Goal: Task Accomplishment & Management: Complete application form

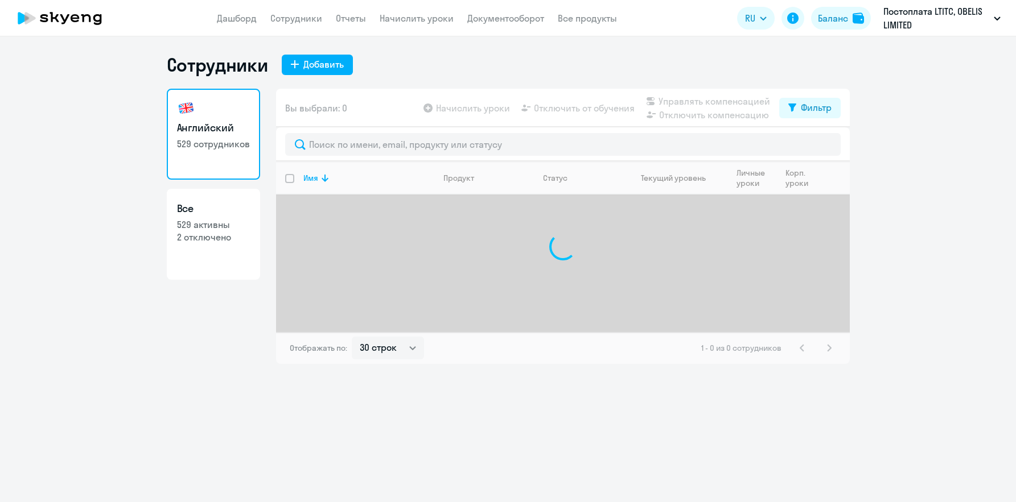
select select "30"
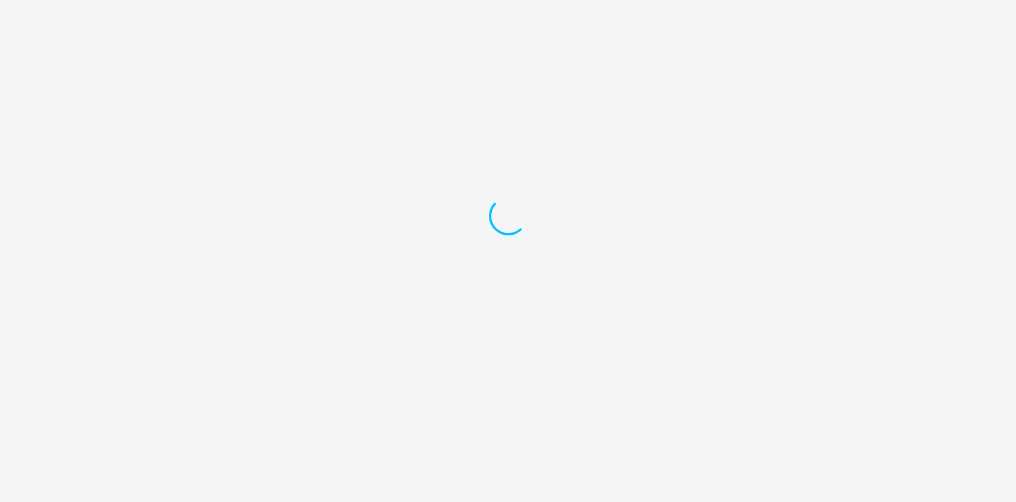
select select "30"
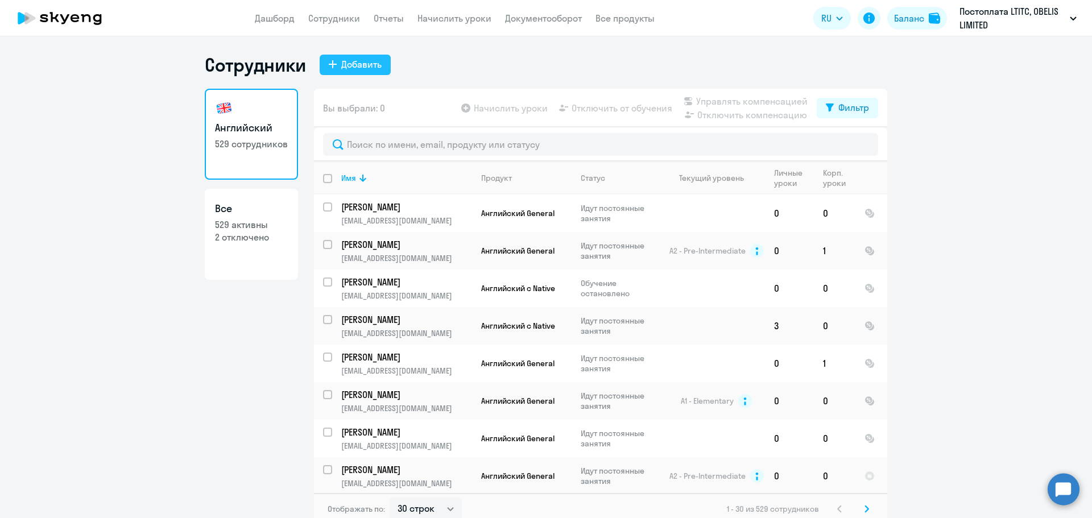
click at [376, 66] on div "Добавить" at bounding box center [361, 64] width 40 height 14
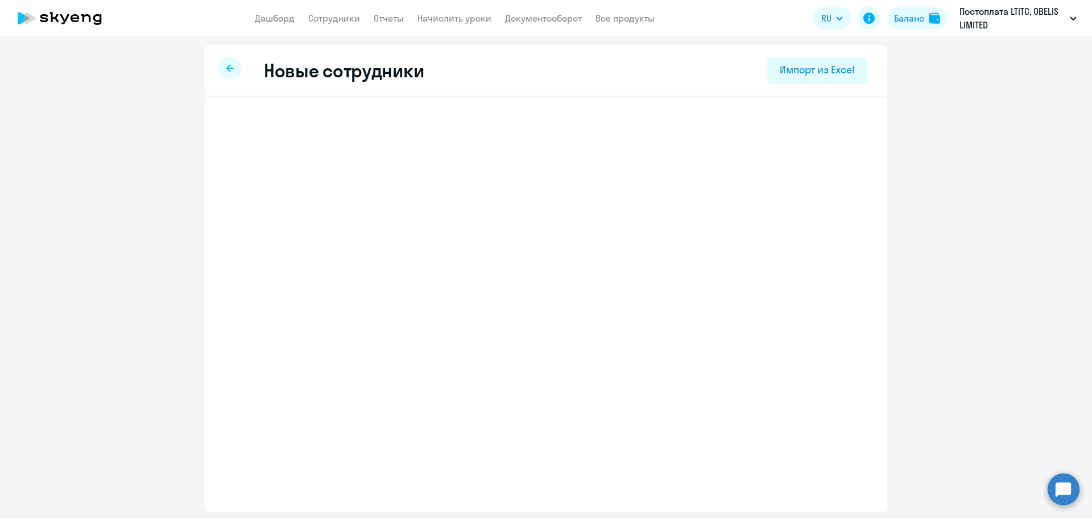
select select "english_adult_not_native_speaker"
select select "3"
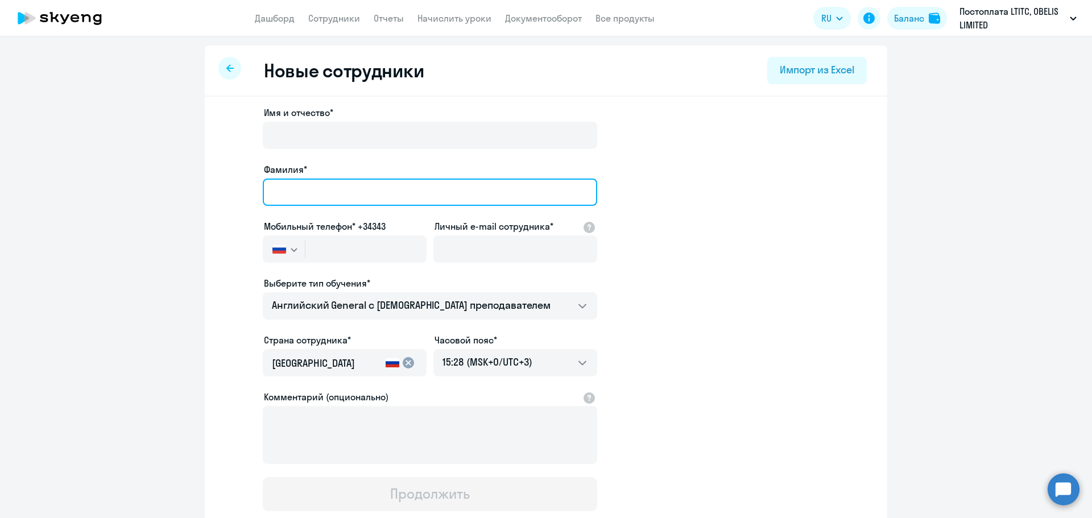
drag, startPoint x: 308, startPoint y: 188, endPoint x: 300, endPoint y: 188, distance: 8.0
click at [308, 188] on input "Фамилия*" at bounding box center [430, 192] width 335 height 27
paste input "[PERSON_NAME]"
type input "[PERSON_NAME]"
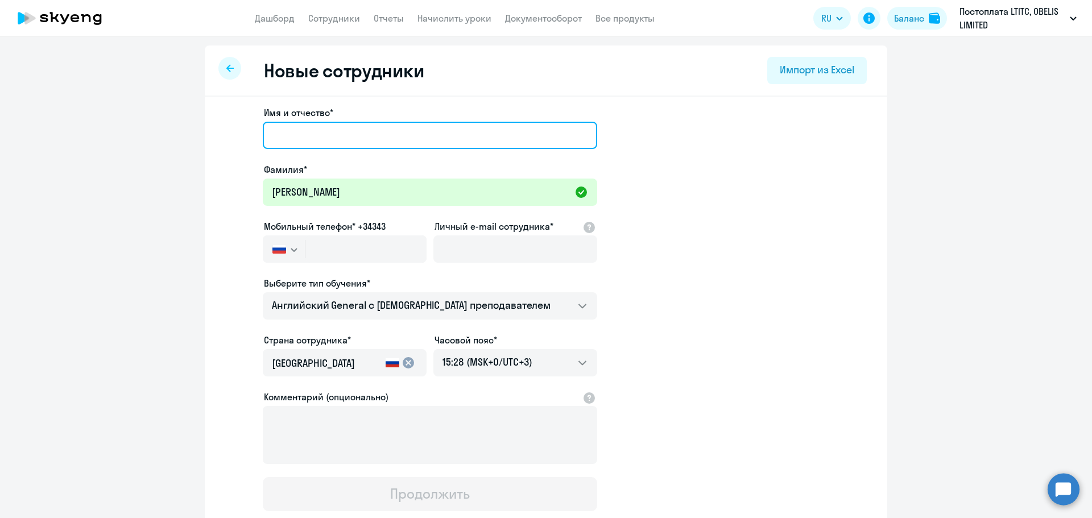
click at [302, 128] on input "Имя и отчество*" at bounding box center [430, 135] width 335 height 27
paste input "[PERSON_NAME]"
type input "[PERSON_NAME]"
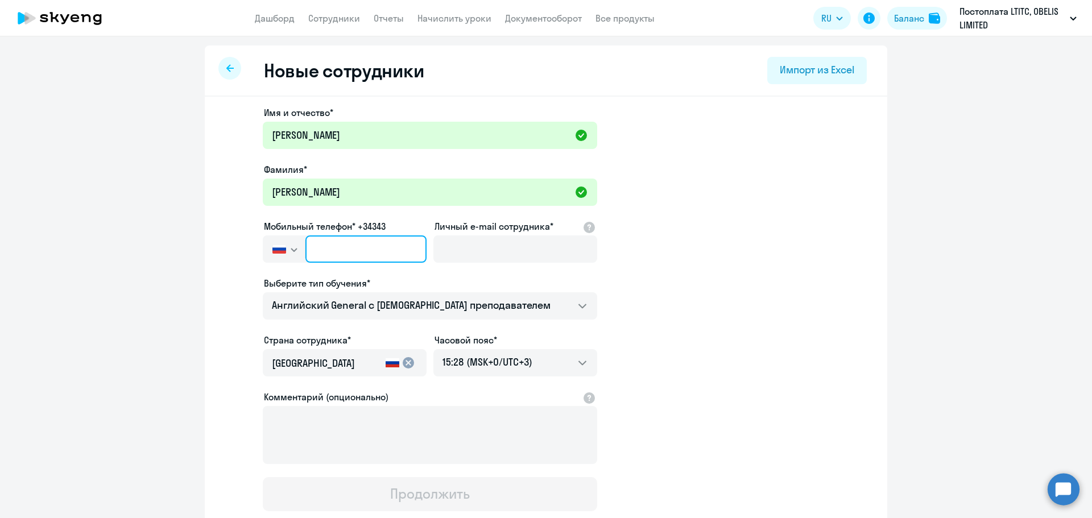
click at [306, 246] on input "text" at bounding box center [366, 249] width 121 height 27
paste input "[PHONE_NUMBER]"
type input "[PHONE_NUMBER]"
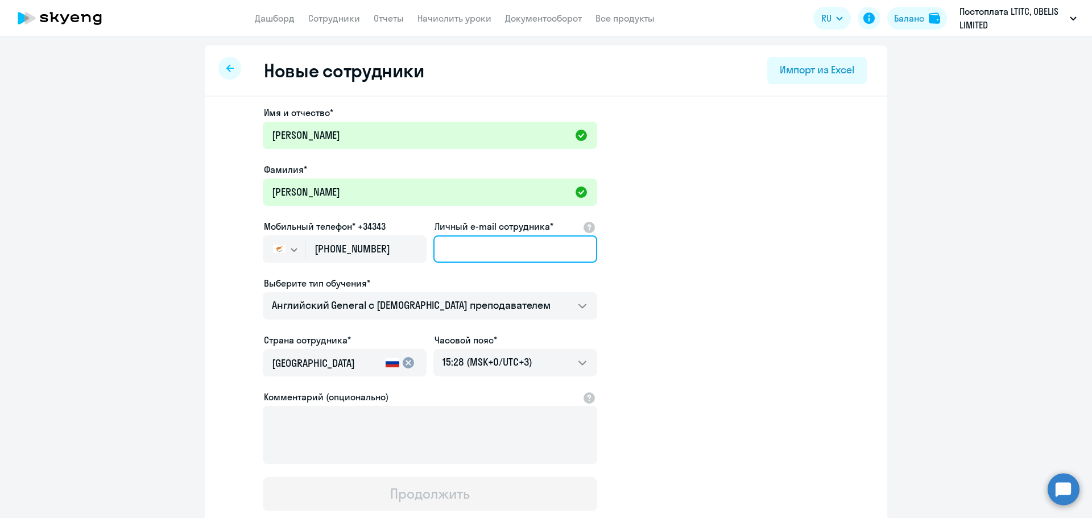
click at [471, 247] on input "Личный e-mail сотрудника*" at bounding box center [516, 249] width 164 height 27
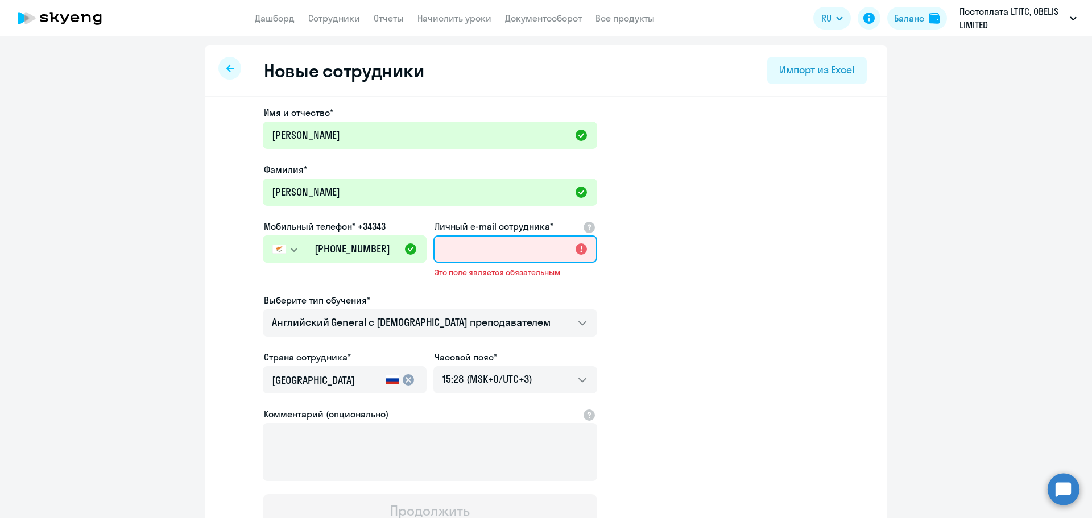
click at [526, 247] on input "Личный e-mail сотрудника*" at bounding box center [516, 249] width 164 height 27
paste input "[EMAIL_ADDRESS][DOMAIN_NAME]"
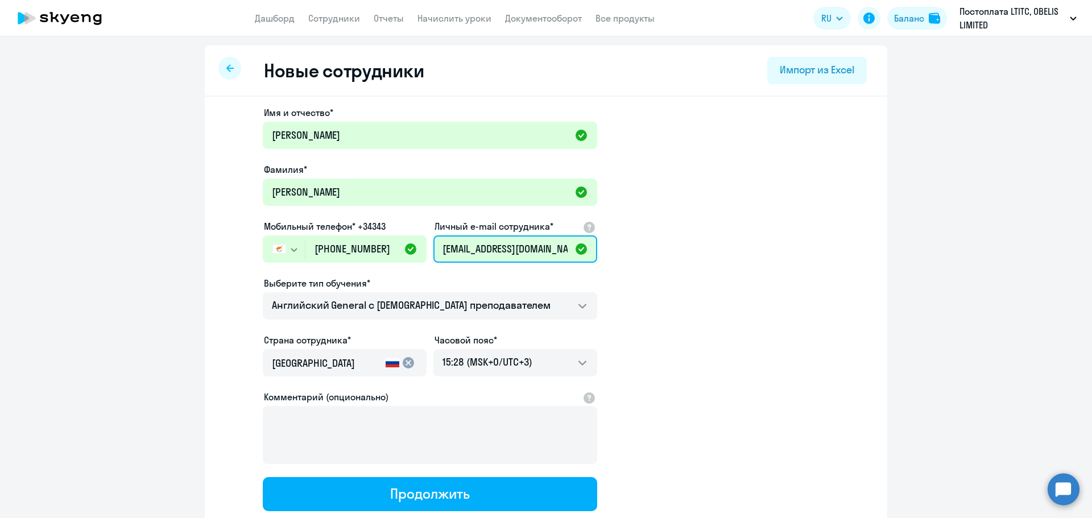
type input "[EMAIL_ADDRESS][DOMAIN_NAME]"
click at [703, 272] on app-new-student-form "Имя и отчество* [PERSON_NAME]* [PERSON_NAME] Мобильный телефон* +34343 [GEOGRAP…" at bounding box center [546, 309] width 646 height 406
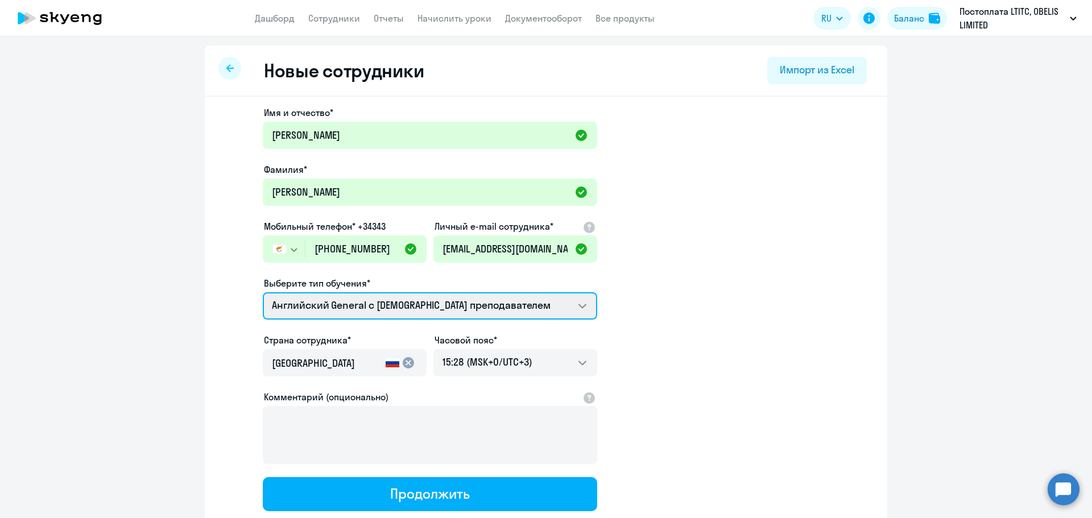
click at [513, 303] on select "Премиум [DEMOGRAPHIC_DATA] с русскоговорящим преподавателем Английский General …" at bounding box center [430, 305] width 335 height 27
select select "english_adult_not_native_speaker_premium"
click at [263, 292] on select "Премиум [DEMOGRAPHIC_DATA] с русскоговорящим преподавателем Английский General …" at bounding box center [430, 305] width 335 height 27
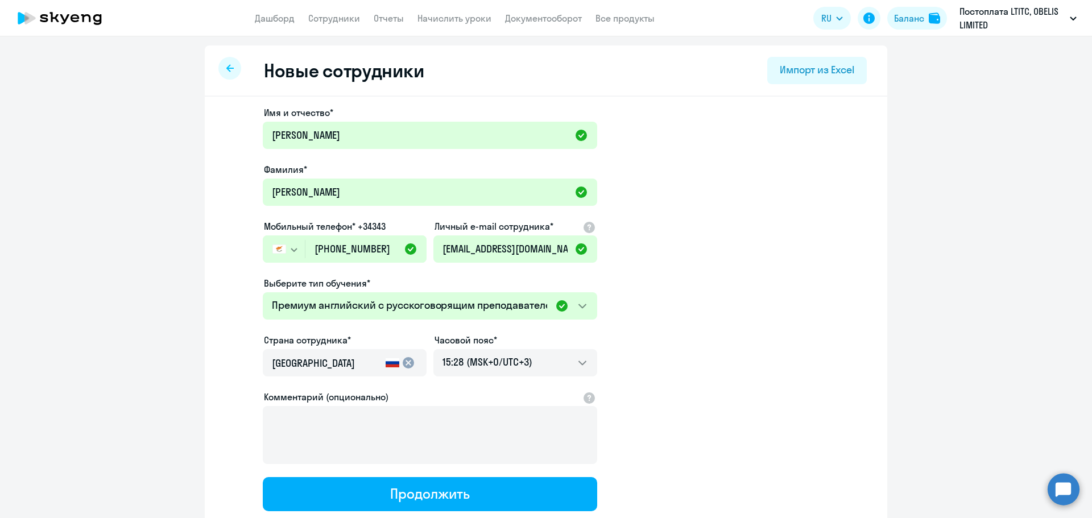
click at [742, 332] on app-new-student-form "Имя и отчество* [PERSON_NAME]* [PERSON_NAME] Мобильный телефон* +34343 [GEOGRAP…" at bounding box center [546, 309] width 646 height 406
drag, startPoint x: 310, startPoint y: 362, endPoint x: 197, endPoint y: 351, distance: 112.7
click at [197, 351] on ng-component "Новые сотрудники Импорт из Excel Имя и отчество* [PERSON_NAME]* [PERSON_NAME] М…" at bounding box center [546, 321] width 1092 height 551
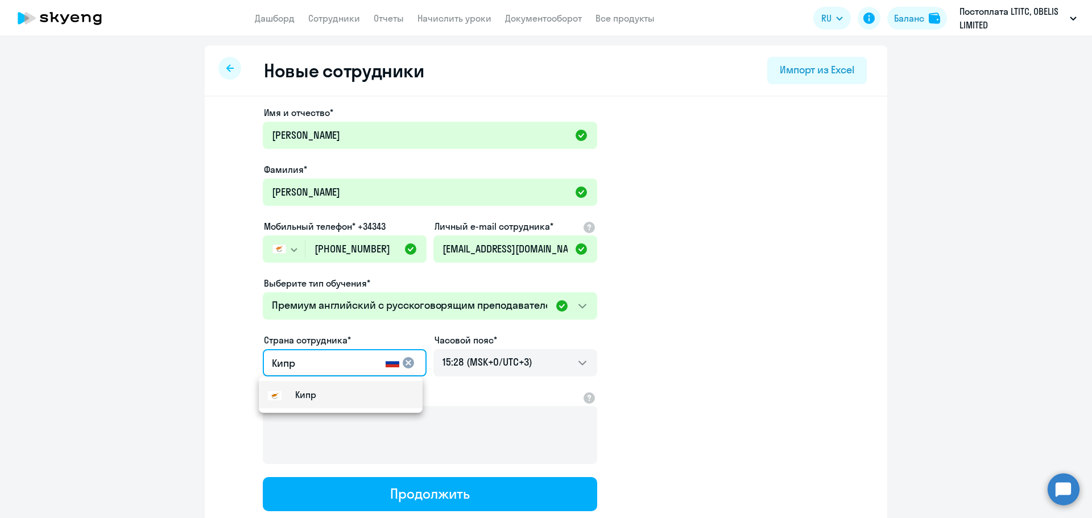
type input "Кипр"
click at [308, 394] on small "Кипр" at bounding box center [305, 395] width 21 height 14
click at [823, 340] on app-new-student-form "Имя и отчество* [PERSON_NAME]* [PERSON_NAME] Мобильный телефон* +34343 [GEOGRAP…" at bounding box center [546, 309] width 646 height 406
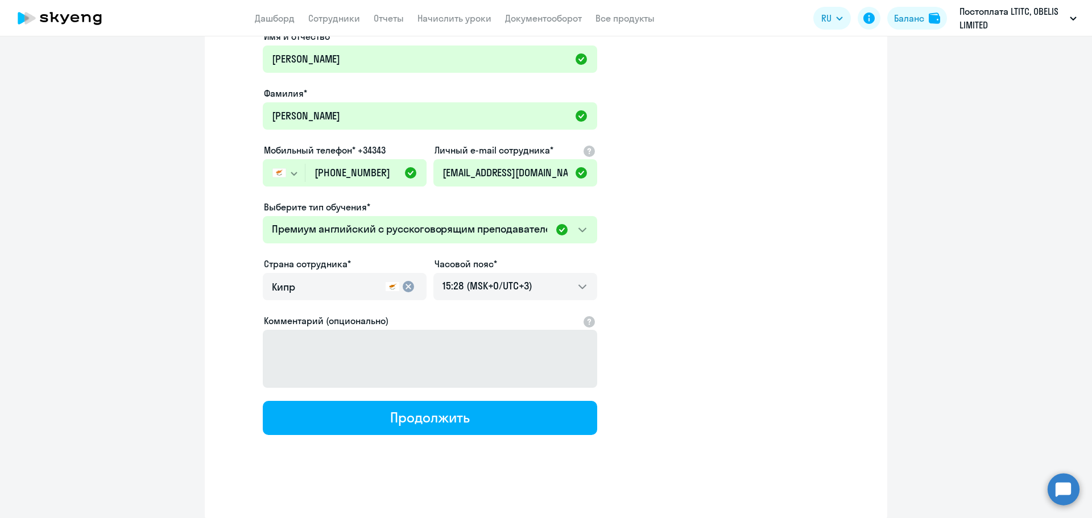
scroll to position [78, 0]
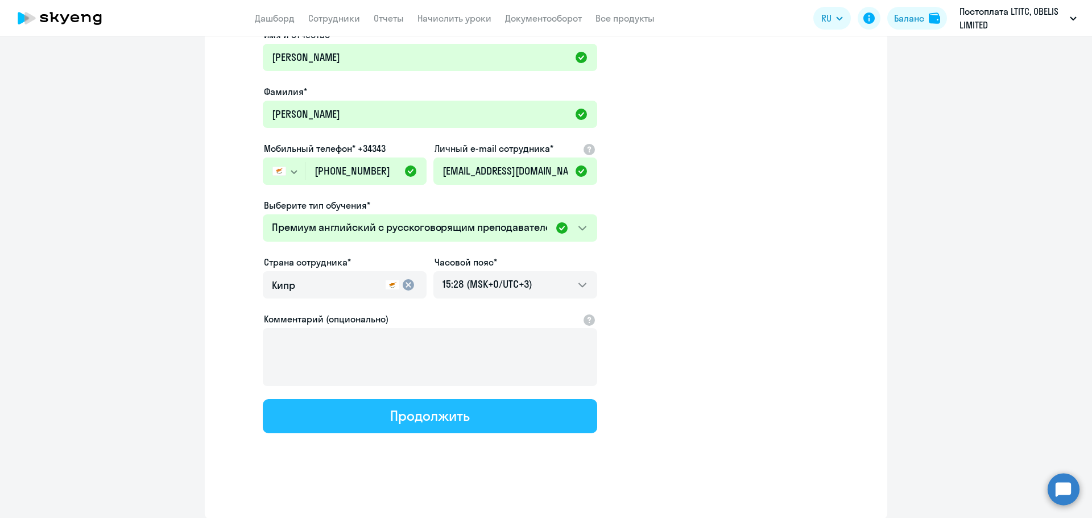
click at [447, 422] on div "Продолжить" at bounding box center [429, 416] width 79 height 18
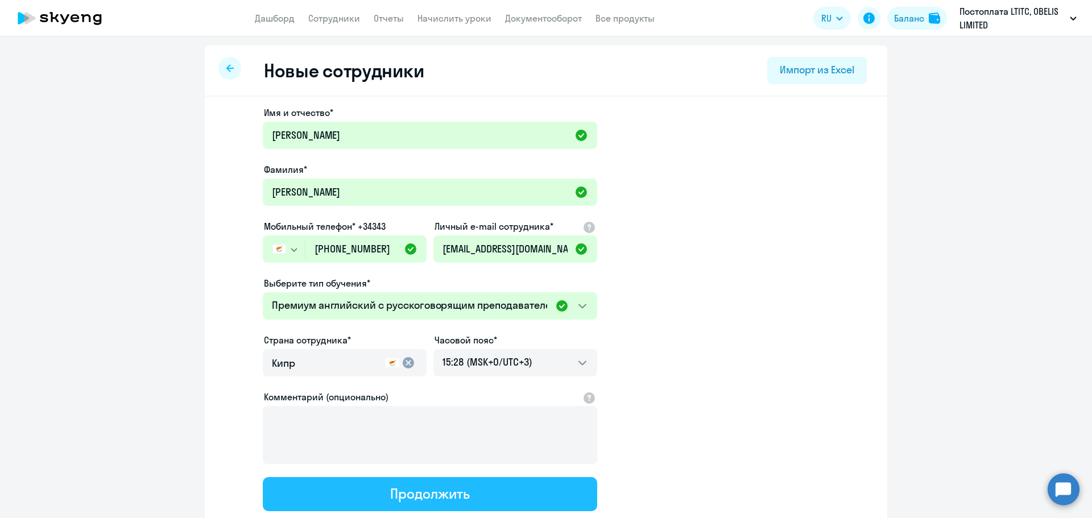
select select "english_adult_not_native_speaker_premium"
select select "3"
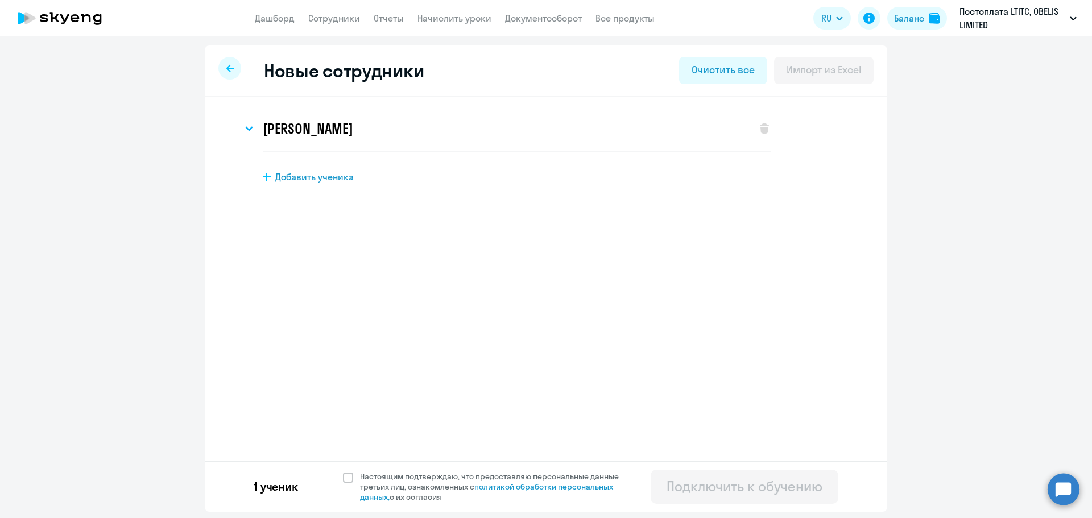
scroll to position [0, 0]
click at [350, 477] on span at bounding box center [348, 478] width 10 height 10
click at [343, 472] on input "Настоящим подтверждаю, что предоставляю персональные данные третьих лиц, ознако…" at bounding box center [343, 471] width 1 height 1
checkbox input "true"
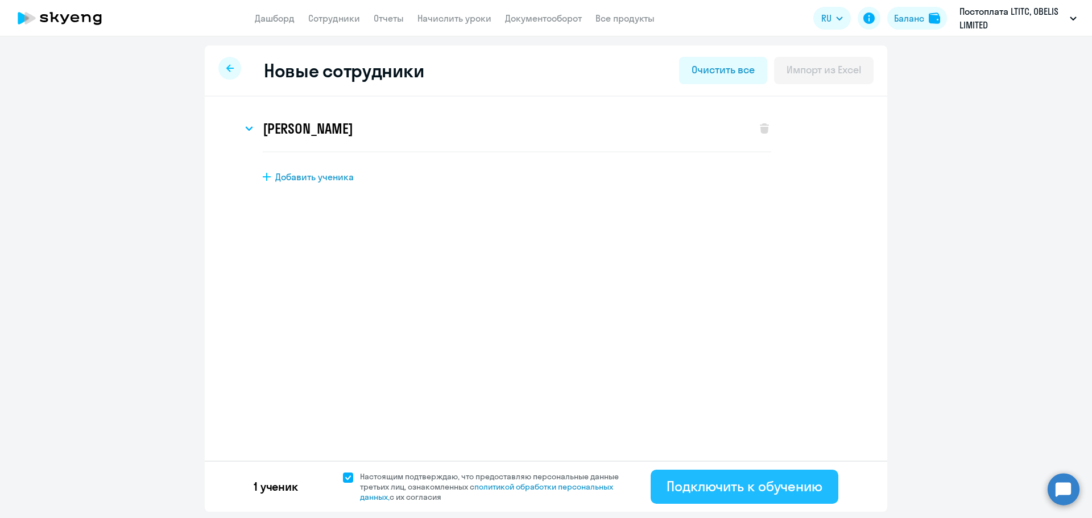
click at [741, 488] on div "Подключить к обучению" at bounding box center [745, 486] width 156 height 18
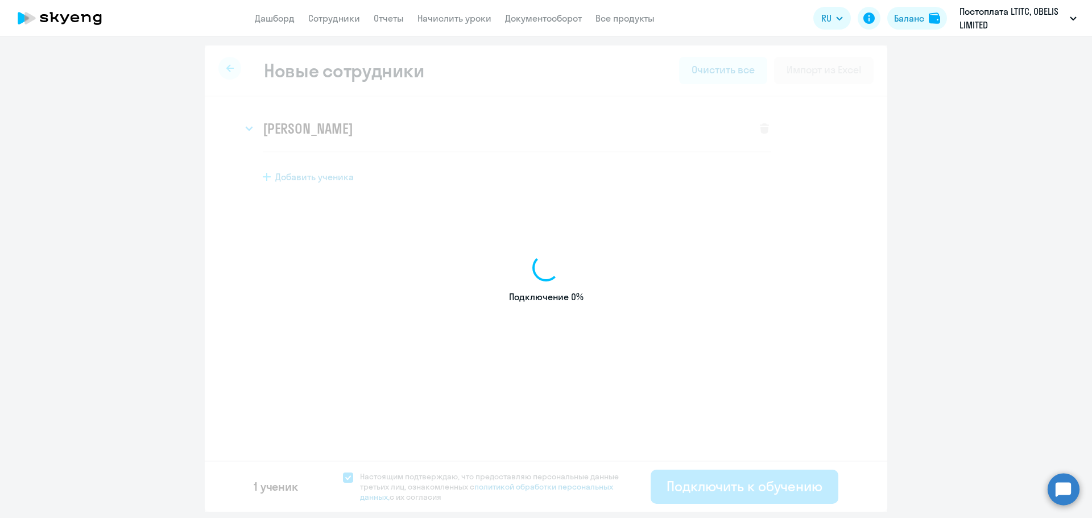
select select "english_adult_not_native_speaker"
select select "3"
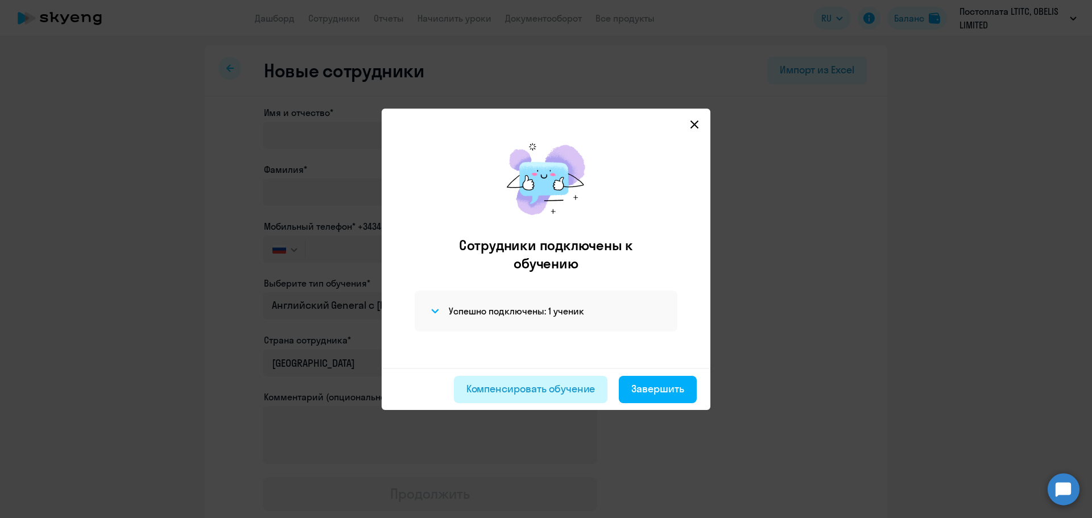
click at [545, 389] on div "Компенсировать обучение" at bounding box center [531, 389] width 129 height 15
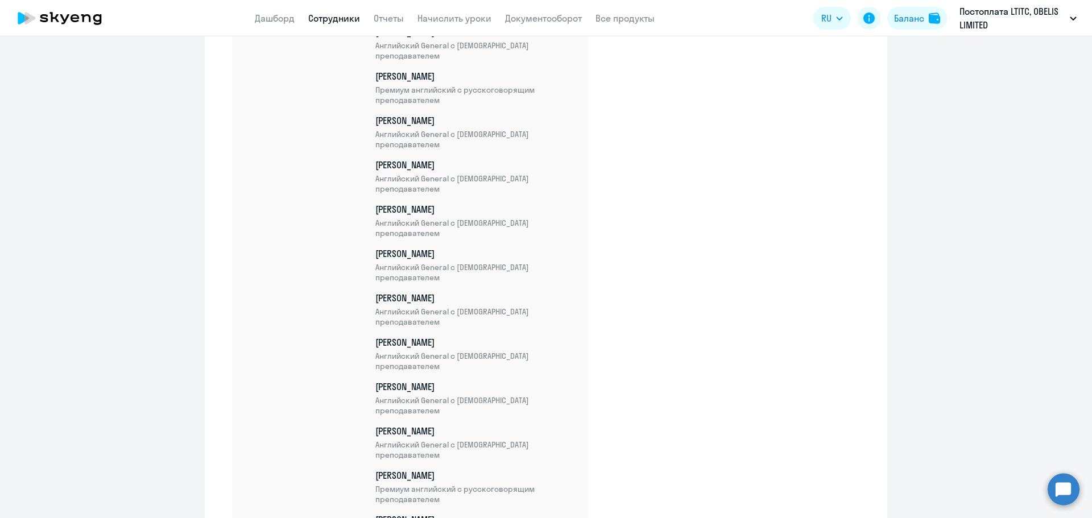
scroll to position [20153, 0]
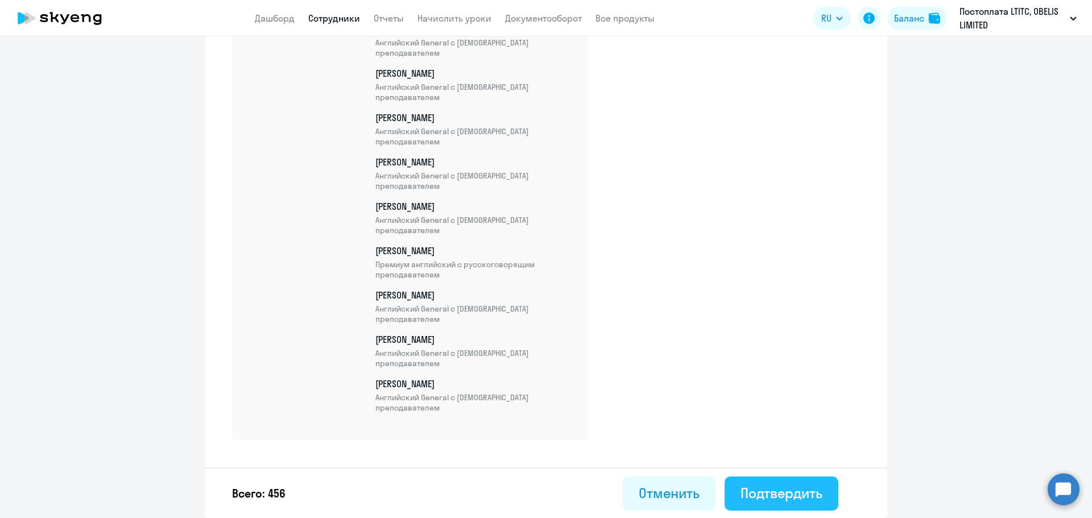
click at [808, 491] on div "Подтвердить" at bounding box center [782, 493] width 82 height 18
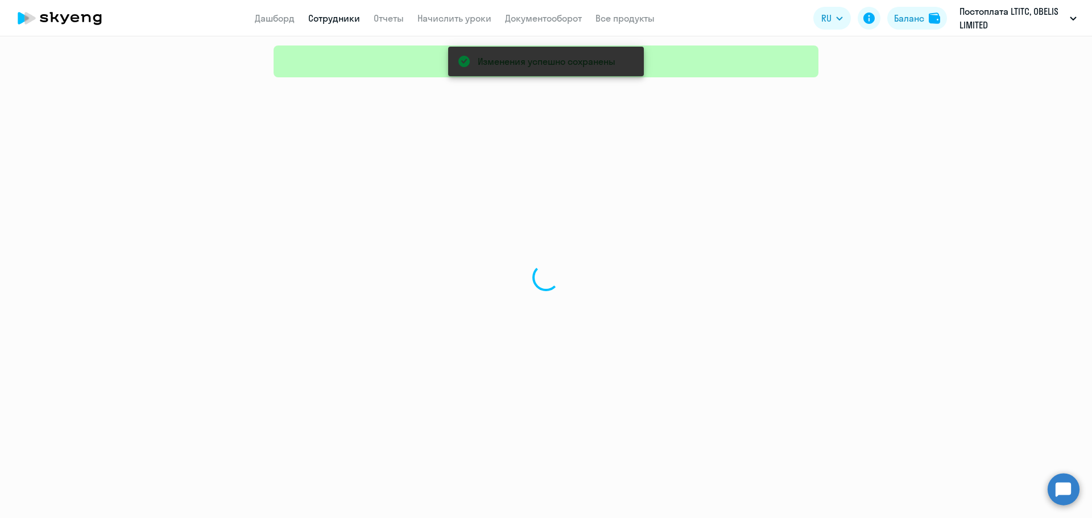
select select "30"
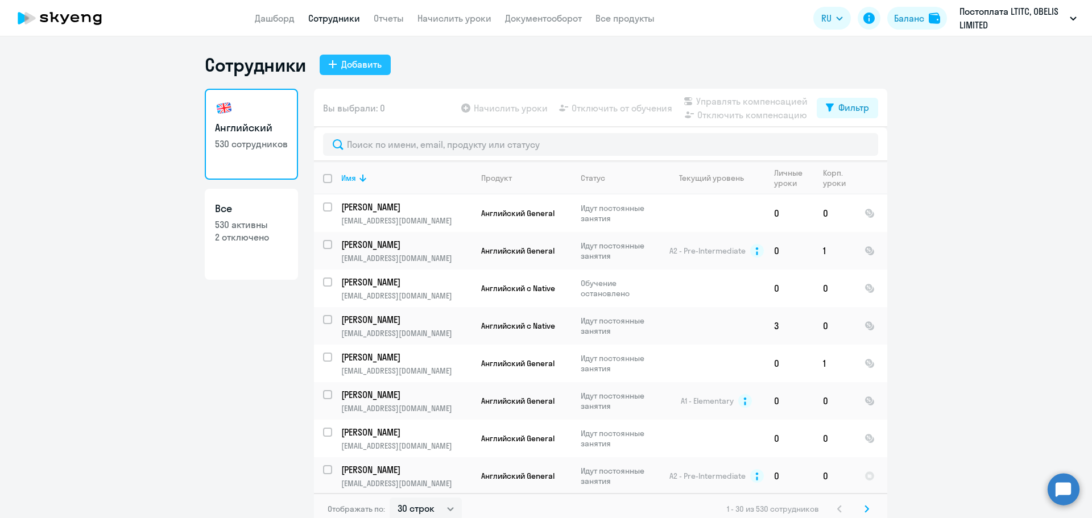
click at [341, 68] on div "Добавить" at bounding box center [361, 64] width 40 height 14
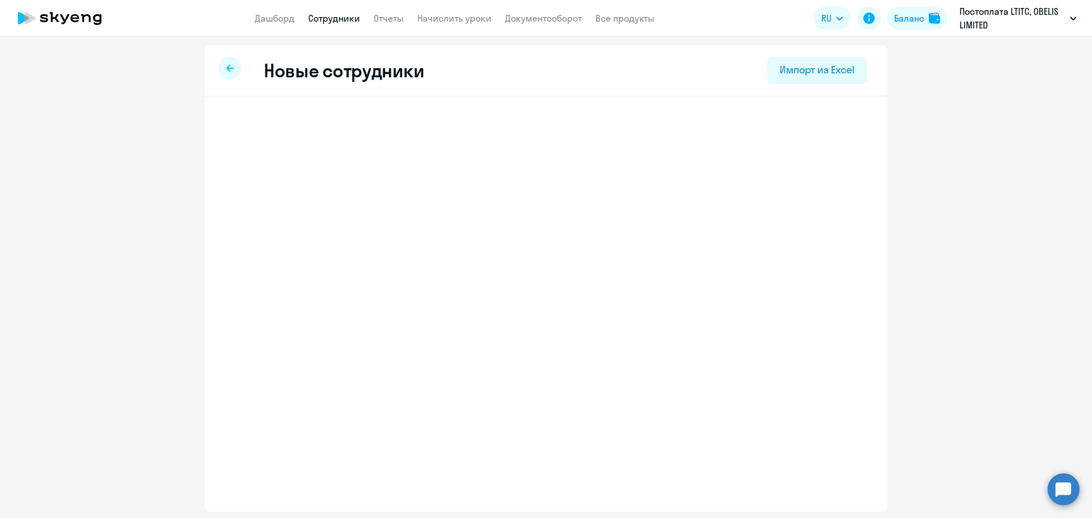
select select "english_adult_not_native_speaker"
select select "3"
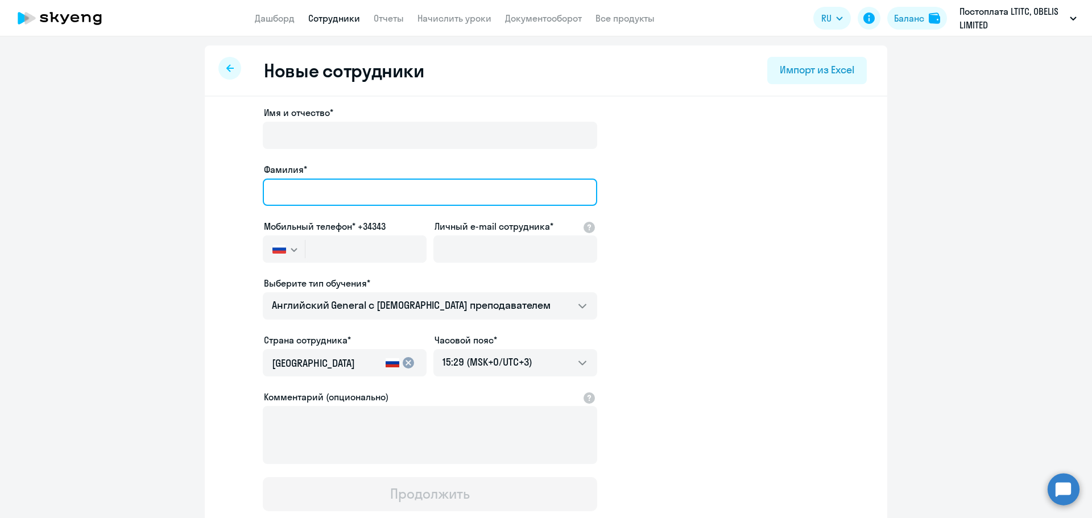
click at [348, 192] on input "Фамилия*" at bounding box center [430, 192] width 335 height 27
paste input "[PERSON_NAME]"
type input "[PERSON_NAME]"
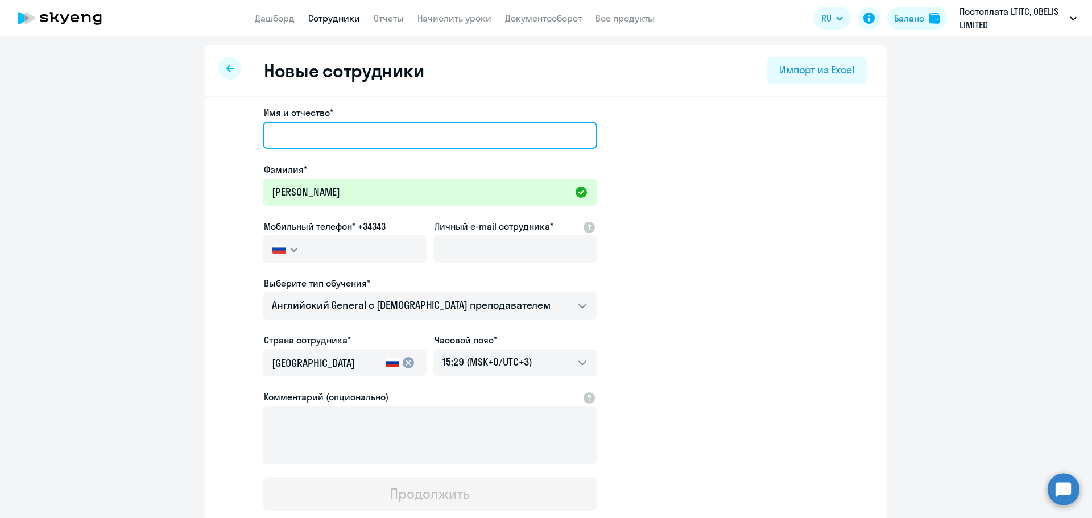
click at [349, 138] on input "Имя и отчество*" at bounding box center [430, 135] width 335 height 27
paste input "[PERSON_NAME]"
type input "[PERSON_NAME]"
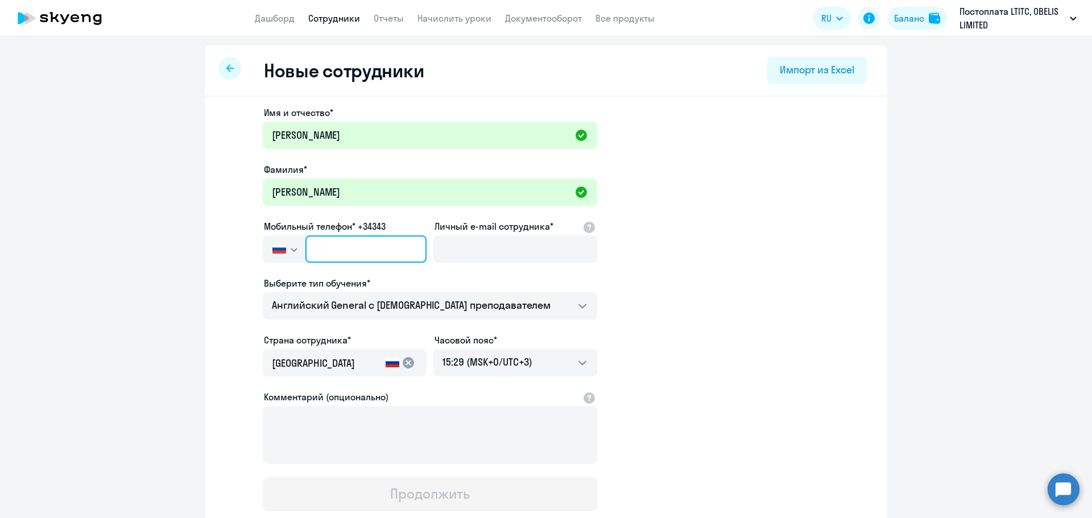
click at [321, 249] on input "text" at bounding box center [366, 249] width 121 height 27
paste input "[PHONE_NUMBER]"
type input "[PHONE_NUMBER]"
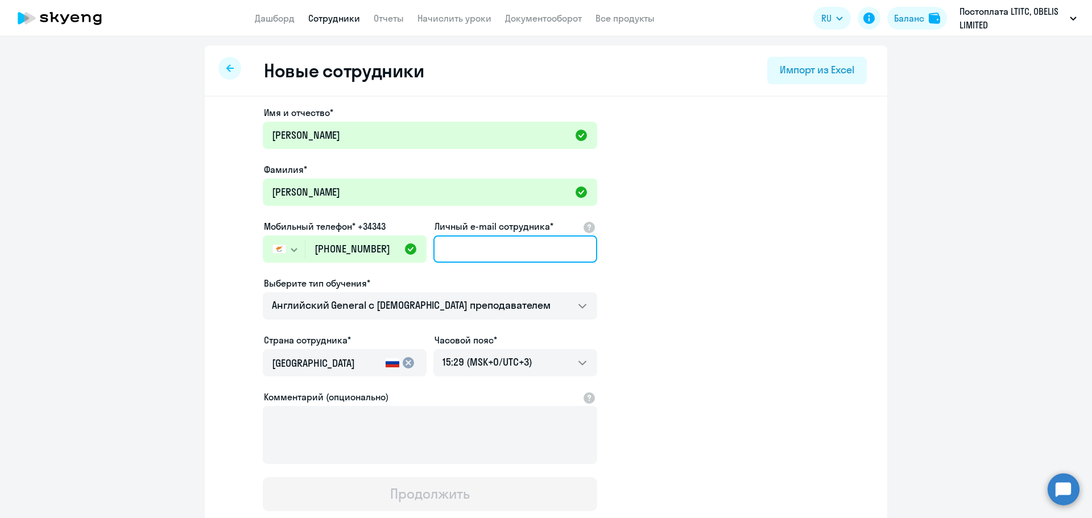
click at [517, 249] on input "Личный e-mail сотрудника*" at bounding box center [516, 249] width 164 height 27
paste input "[EMAIL_ADDRESS][DOMAIN_NAME]"
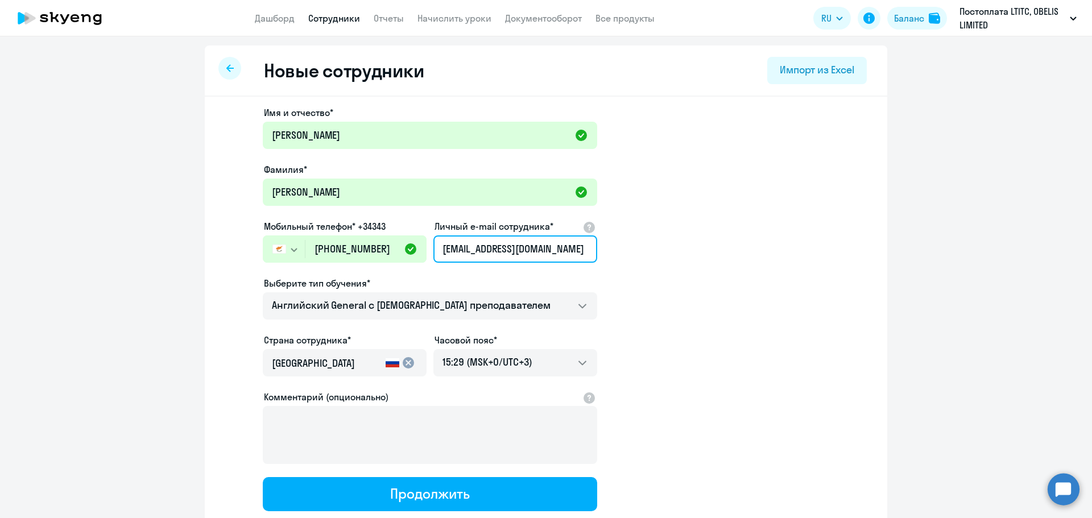
type input "[EMAIL_ADDRESS][DOMAIN_NAME]"
click at [713, 302] on app-new-student-form "Имя и отчество* [PERSON_NAME]* [PERSON_NAME] Мобильный телефон* +34343 [GEOGRAP…" at bounding box center [546, 309] width 646 height 406
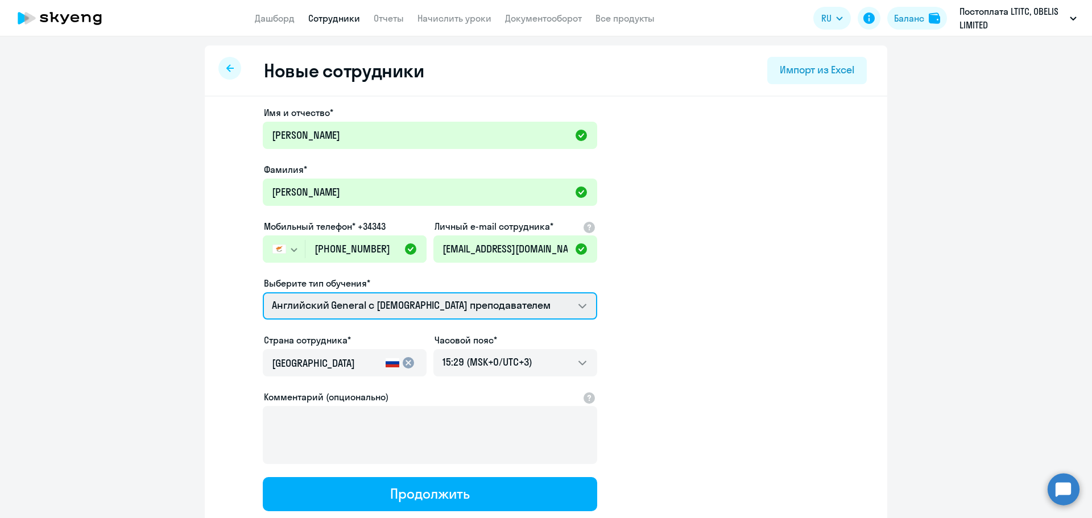
click at [349, 302] on select "Премиум [DEMOGRAPHIC_DATA] с русскоговорящим преподавателем Английский General …" at bounding box center [430, 305] width 335 height 27
select select "english_adult_not_native_speaker_premium"
click at [263, 292] on select "Премиум [DEMOGRAPHIC_DATA] с русскоговорящим преподавателем Английский General …" at bounding box center [430, 305] width 335 height 27
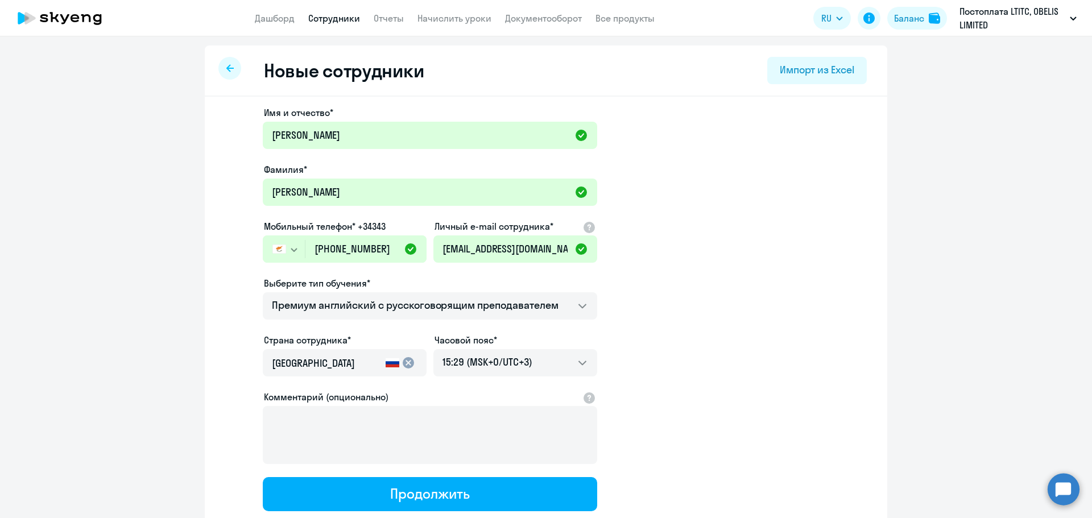
click at [654, 331] on app-new-student-form "Имя и отчество* [PERSON_NAME]* [PERSON_NAME] Мобильный телефон* +34343 [GEOGRAP…" at bounding box center [546, 309] width 646 height 406
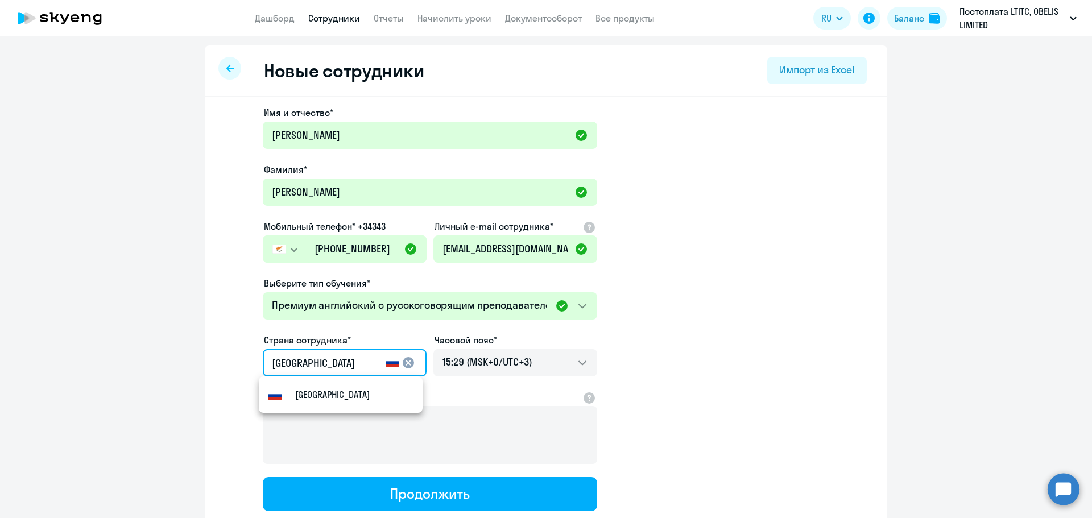
drag, startPoint x: 325, startPoint y: 367, endPoint x: 245, endPoint y: 365, distance: 80.8
click at [250, 366] on app-new-student-form "Имя и отчество* [PERSON_NAME]* [PERSON_NAME] Мобильный телефон* +34343 [GEOGRAP…" at bounding box center [546, 309] width 646 height 406
type input "Кипр"
click at [295, 389] on small "Кипр" at bounding box center [305, 395] width 21 height 14
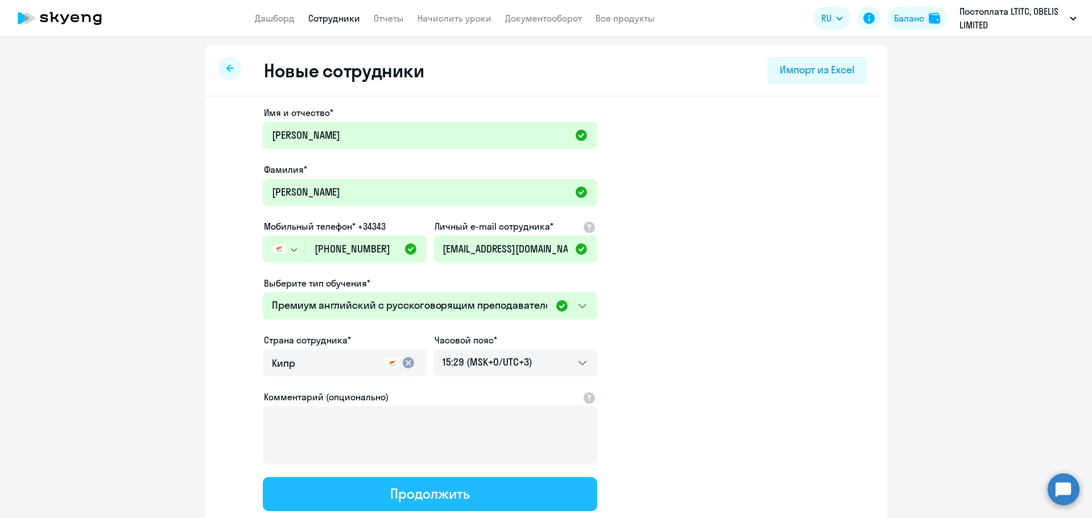
click at [416, 485] on div "Продолжить" at bounding box center [429, 494] width 79 height 18
select select "english_adult_not_native_speaker_premium"
select select "3"
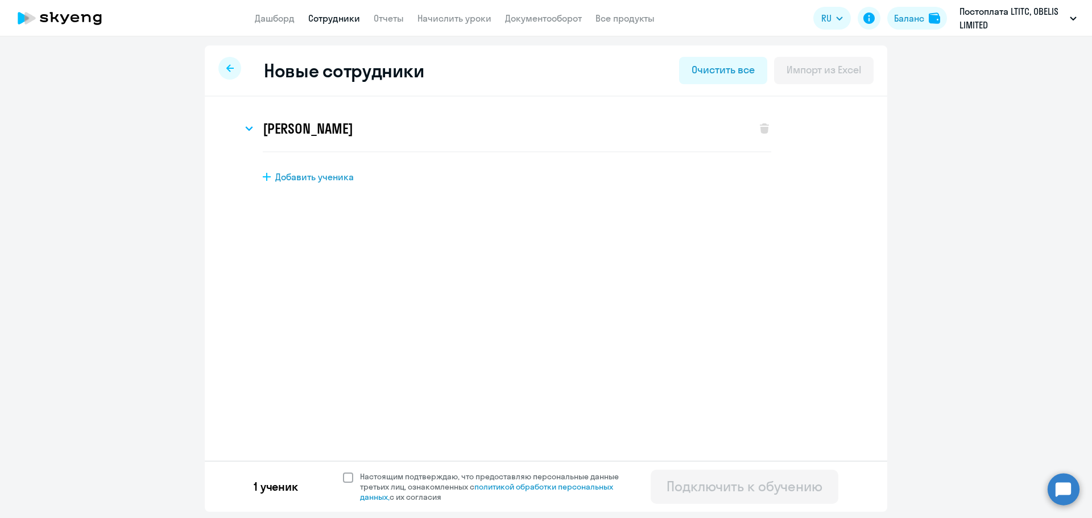
click at [348, 475] on span at bounding box center [348, 478] width 10 height 10
click at [343, 472] on input "Настоящим подтверждаю, что предоставляю персональные данные третьих лиц, ознако…" at bounding box center [343, 471] width 1 height 1
checkbox input "true"
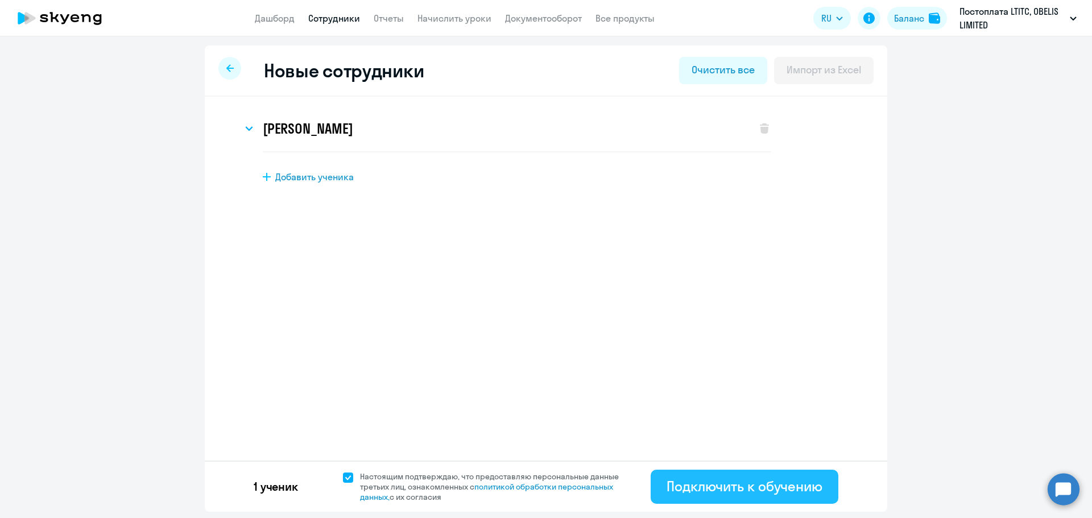
click at [754, 483] on div "Подключить к обучению" at bounding box center [745, 486] width 156 height 18
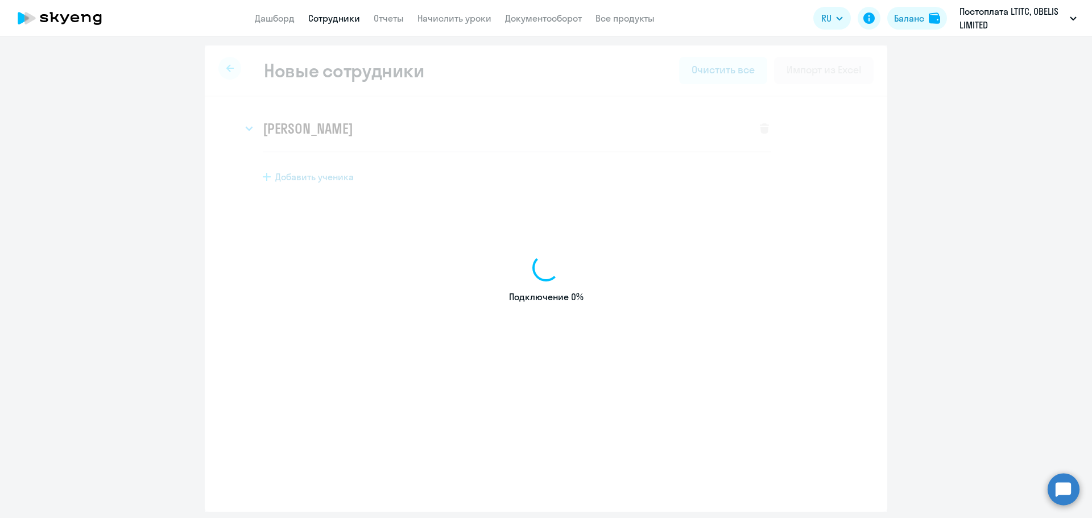
select select "english_adult_not_native_speaker"
select select "3"
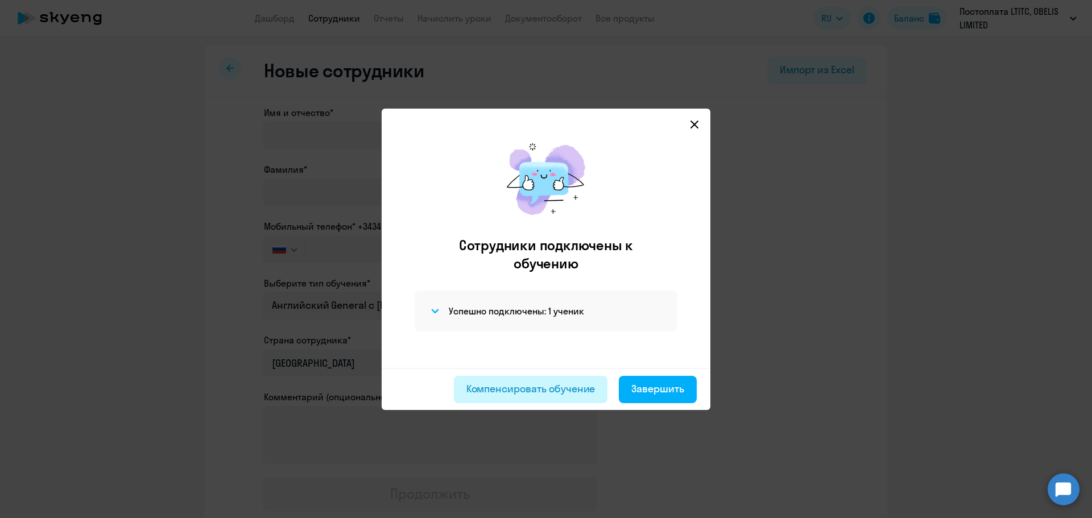
click at [550, 394] on div "Компенсировать обучение" at bounding box center [531, 389] width 129 height 15
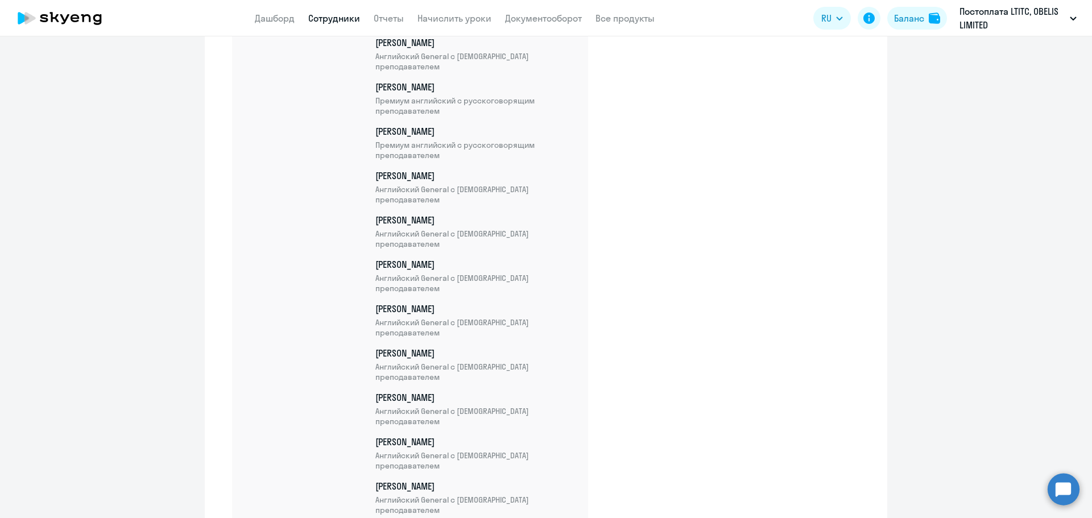
scroll to position [20235, 0]
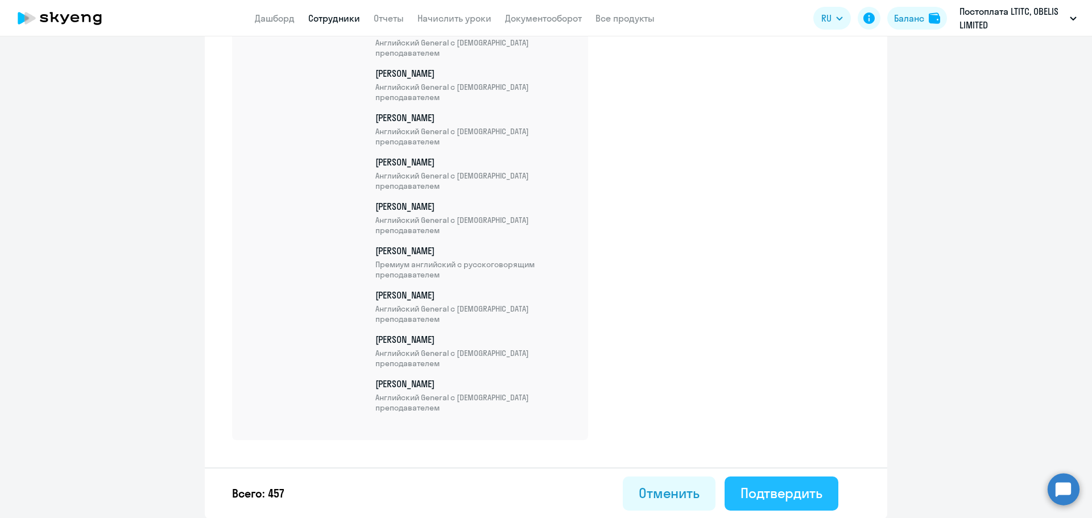
click at [812, 496] on div "Подтвердить" at bounding box center [782, 493] width 82 height 18
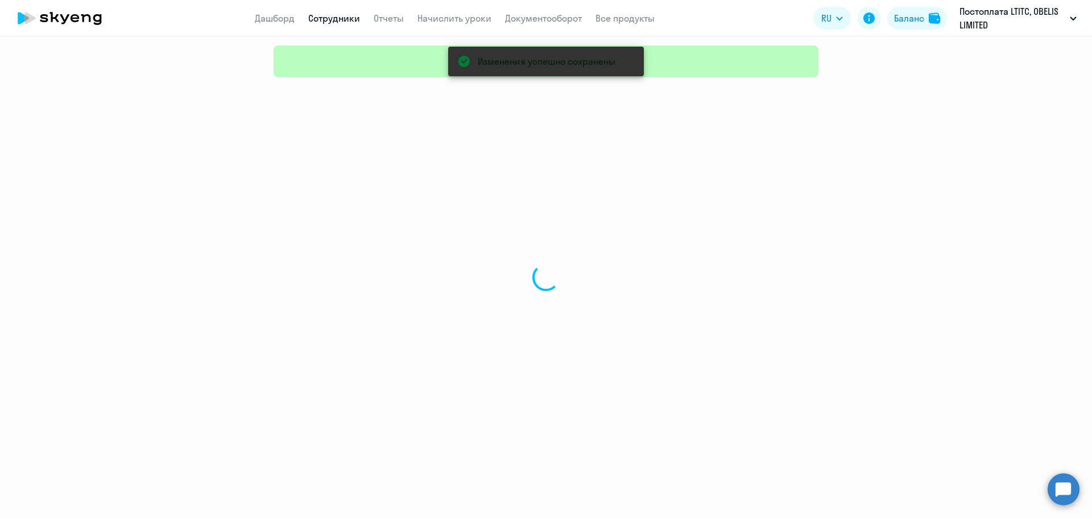
select select "30"
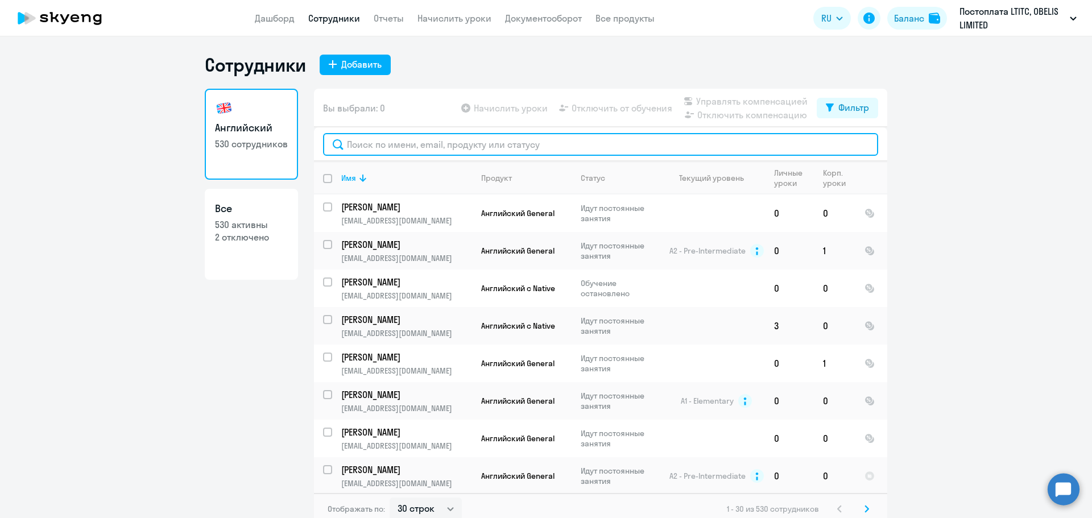
click at [457, 144] on input "text" at bounding box center [600, 144] width 555 height 23
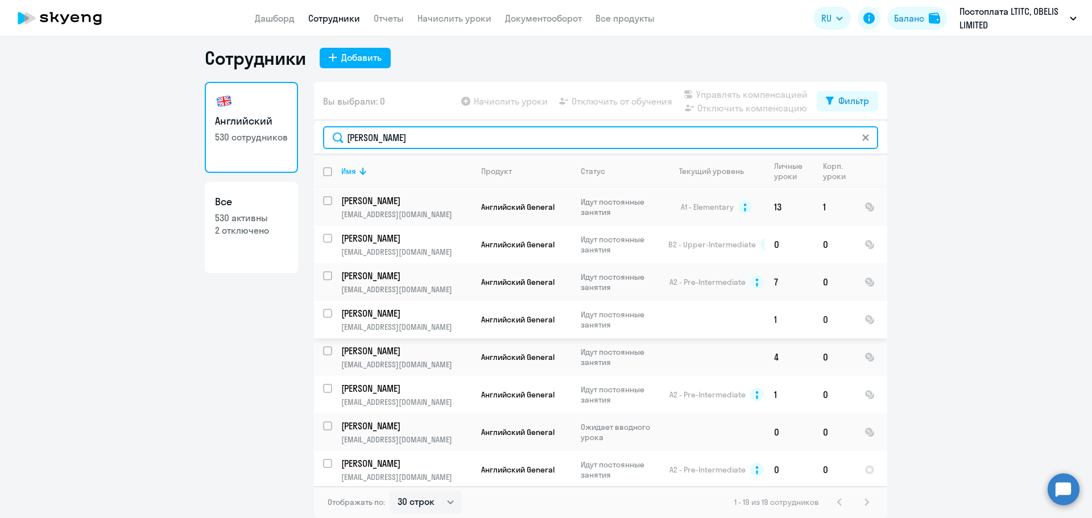
scroll to position [321, 0]
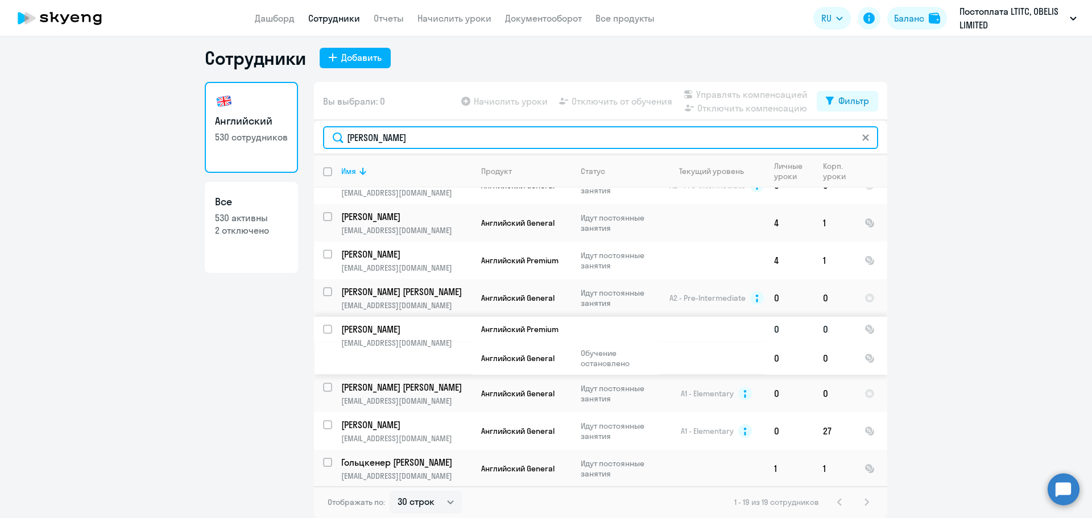
type input "[PERSON_NAME]"
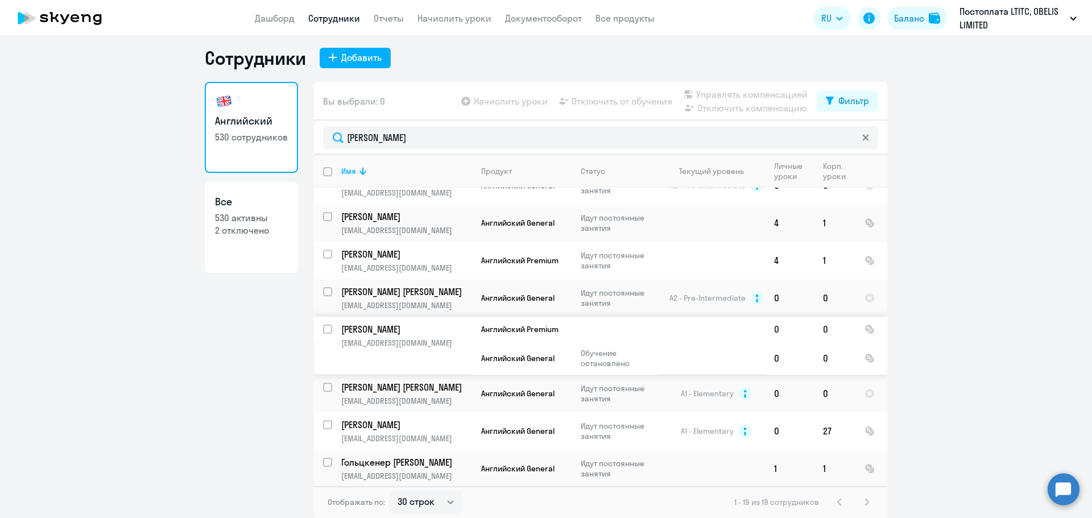
click at [467, 333] on link "[PERSON_NAME]" at bounding box center [406, 329] width 130 height 13
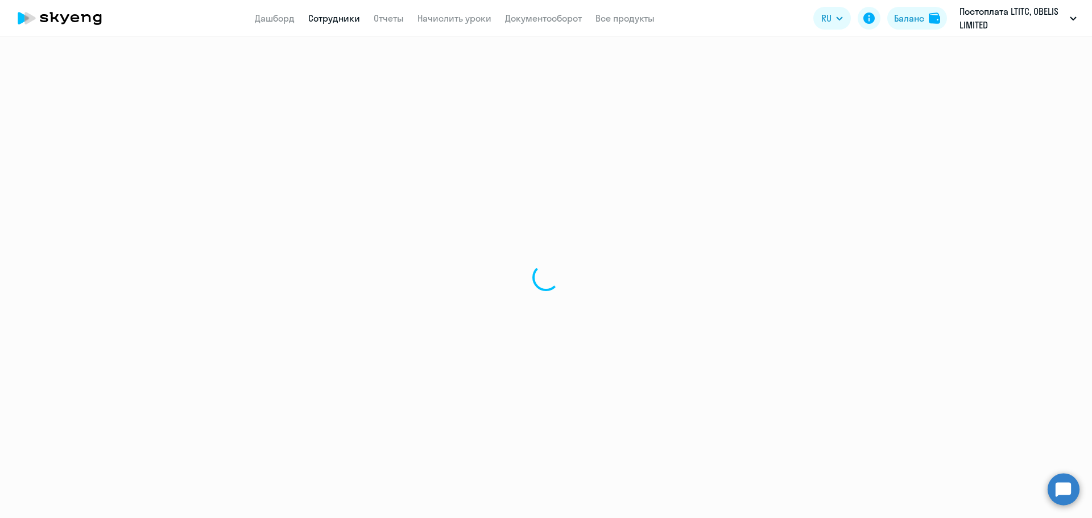
select select "english"
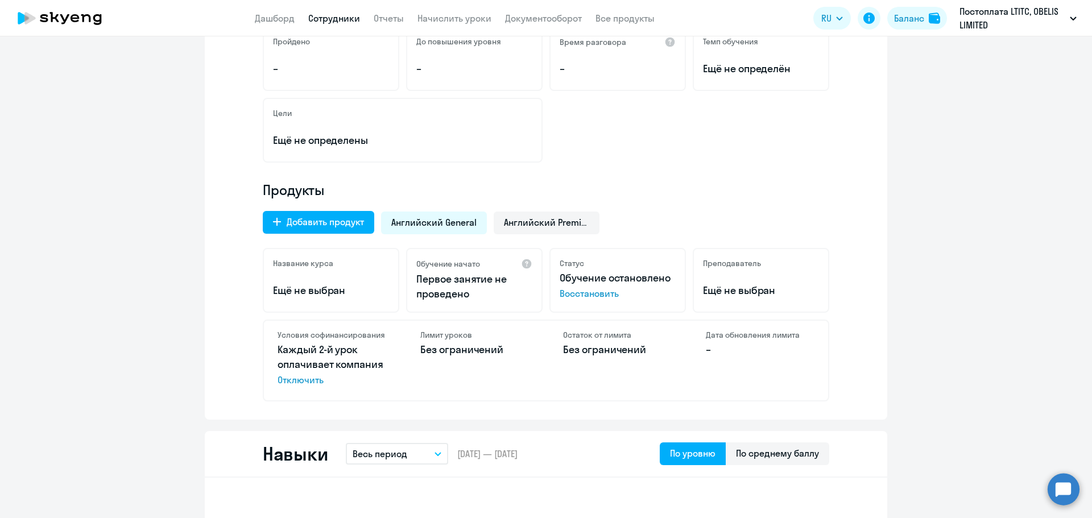
scroll to position [228, 0]
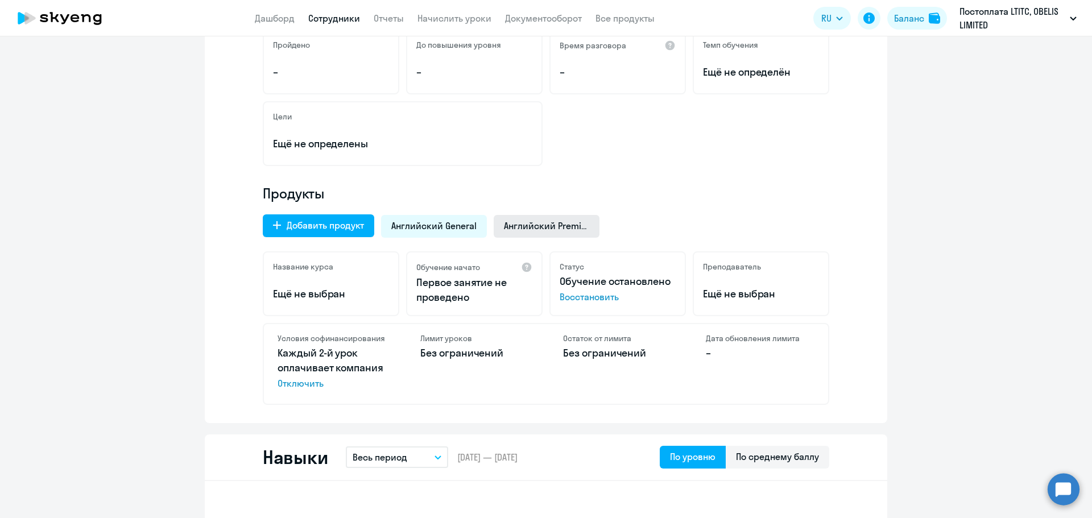
click at [527, 221] on span "Английский Premium" at bounding box center [546, 226] width 85 height 13
click at [444, 230] on span "Английский General" at bounding box center [433, 226] width 85 height 13
click at [560, 234] on div "Английский Premium" at bounding box center [547, 226] width 106 height 23
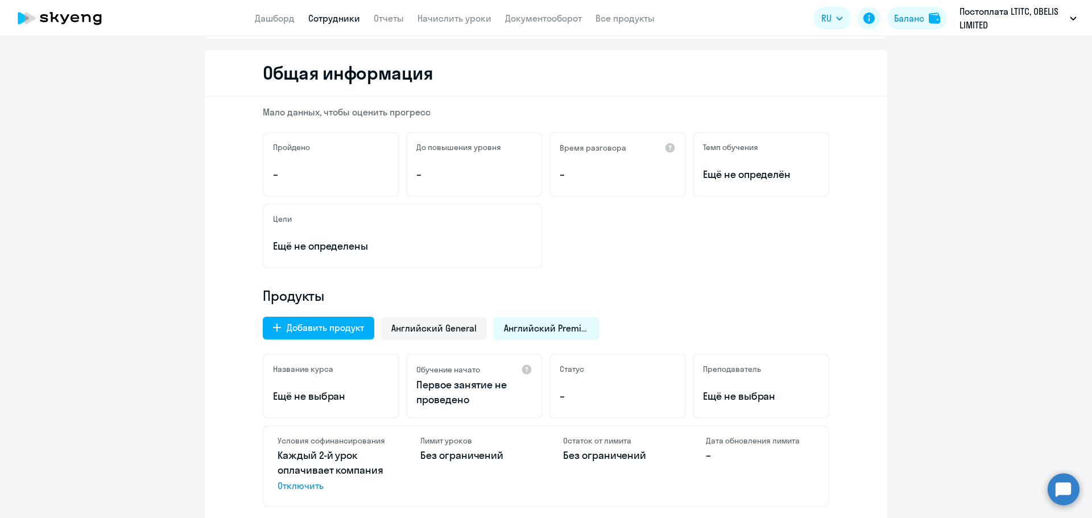
scroll to position [0, 0]
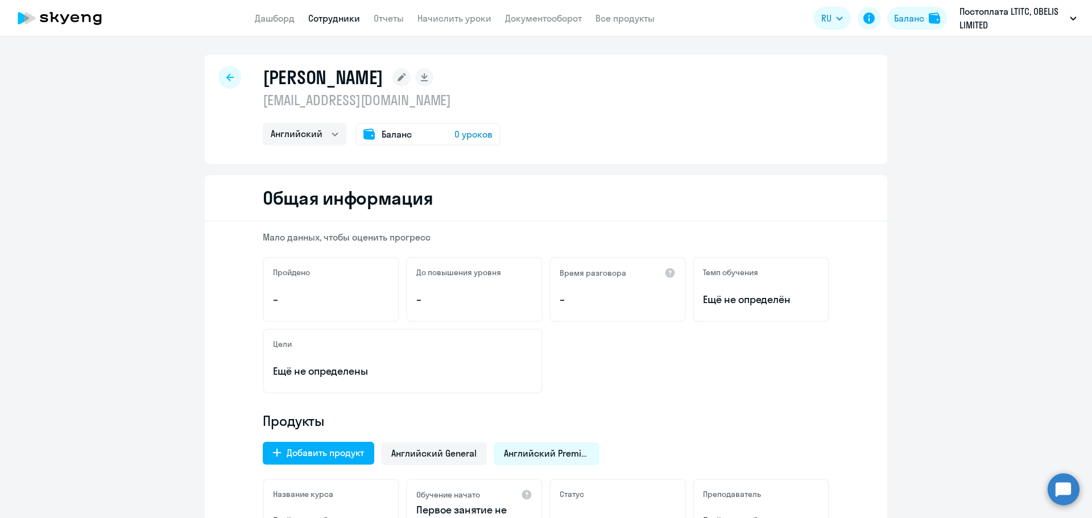
click at [220, 79] on div at bounding box center [229, 77] width 23 height 23
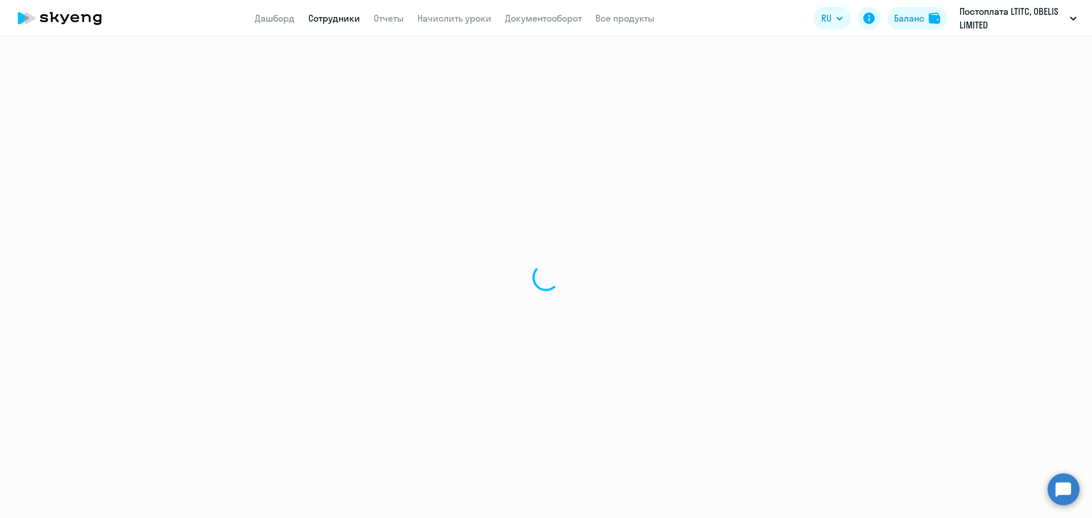
select select "30"
